Goal: Complete application form: Complete application form

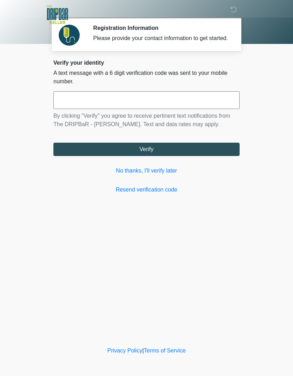
click at [129, 107] on input "text" at bounding box center [146, 100] width 186 height 18
type input "******"
click at [189, 156] on button "Verify" at bounding box center [146, 149] width 186 height 13
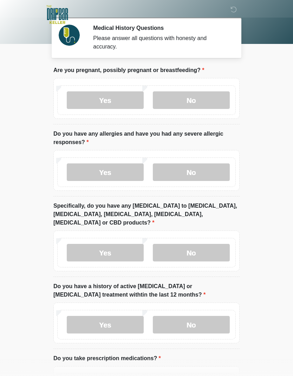
click at [194, 94] on label "No" at bounding box center [191, 100] width 77 height 18
click at [203, 171] on label "No" at bounding box center [191, 172] width 77 height 18
click at [210, 244] on label "No" at bounding box center [191, 253] width 77 height 18
click at [207, 316] on label "No" at bounding box center [191, 325] width 77 height 18
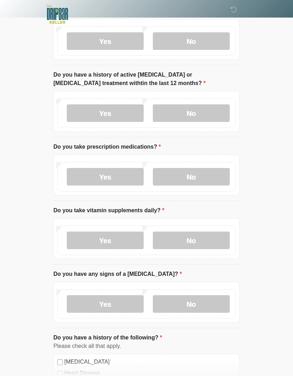
click at [208, 168] on label "No" at bounding box center [191, 177] width 77 height 18
click at [202, 232] on label "No" at bounding box center [191, 240] width 77 height 18
click at [201, 296] on label "No" at bounding box center [191, 304] width 77 height 18
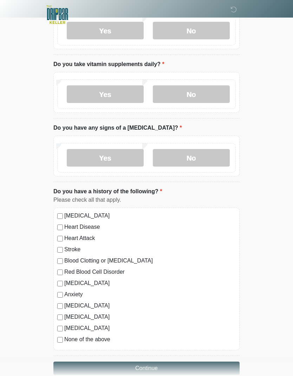
scroll to position [347, 0]
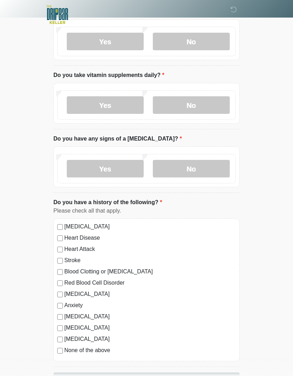
click at [100, 346] on label "None of the above" at bounding box center [149, 350] width 171 height 8
click at [167, 372] on button "Continue" at bounding box center [146, 378] width 186 height 13
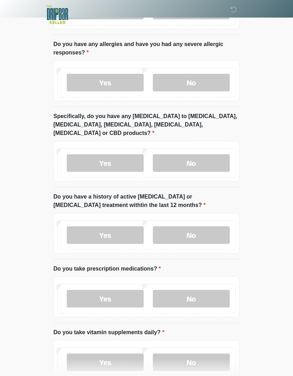
scroll to position [0, 0]
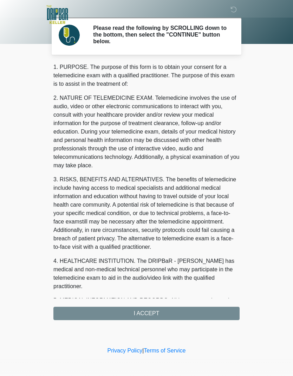
click at [158, 312] on div "1. PURPOSE. The purpose of this form is to obtain your consent for a telemedici…" at bounding box center [146, 191] width 186 height 257
click at [151, 315] on div "1. PURPOSE. The purpose of this form is to obtain your consent for a telemedici…" at bounding box center [146, 191] width 186 height 257
click at [179, 316] on div "1. PURPOSE. The purpose of this form is to obtain your consent for a telemedici…" at bounding box center [146, 191] width 186 height 257
click at [153, 312] on div "1. PURPOSE. The purpose of this form is to obtain your consent for a telemedici…" at bounding box center [146, 191] width 186 height 257
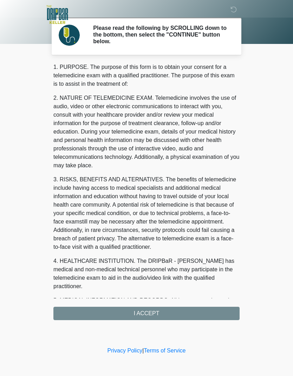
scroll to position [0, 0]
click at [153, 312] on div "1. PURPOSE. The purpose of this form is to obtain your consent for a telemedici…" at bounding box center [146, 191] width 186 height 257
click at [165, 316] on div "1. PURPOSE. The purpose of this form is to obtain your consent for a telemedici…" at bounding box center [146, 191] width 186 height 257
click at [164, 316] on div "1. PURPOSE. The purpose of this form is to obtain your consent for a telemedici…" at bounding box center [146, 191] width 186 height 257
click at [75, 316] on div "1. PURPOSE. The purpose of this form is to obtain your consent for a telemedici…" at bounding box center [146, 191] width 186 height 257
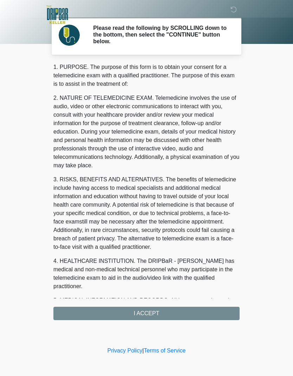
click at [213, 314] on div "1. PURPOSE. The purpose of this form is to obtain your consent for a telemedici…" at bounding box center [146, 191] width 186 height 257
click at [144, 313] on div "1. PURPOSE. The purpose of this form is to obtain your consent for a telemedici…" at bounding box center [146, 191] width 186 height 257
click at [142, 318] on div "1. PURPOSE. The purpose of this form is to obtain your consent for a telemedici…" at bounding box center [146, 191] width 186 height 257
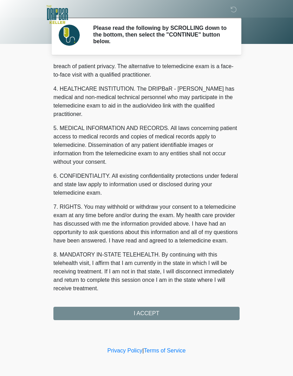
click at [157, 314] on button "I ACCEPT" at bounding box center [146, 313] width 186 height 13
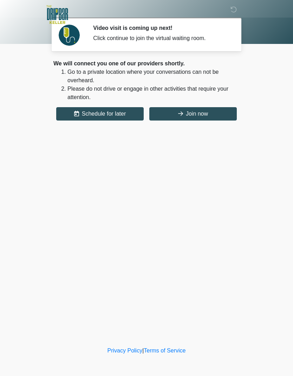
click at [204, 116] on button "Join now" at bounding box center [192, 113] width 87 height 13
